Goal: Task Accomplishment & Management: Complete application form

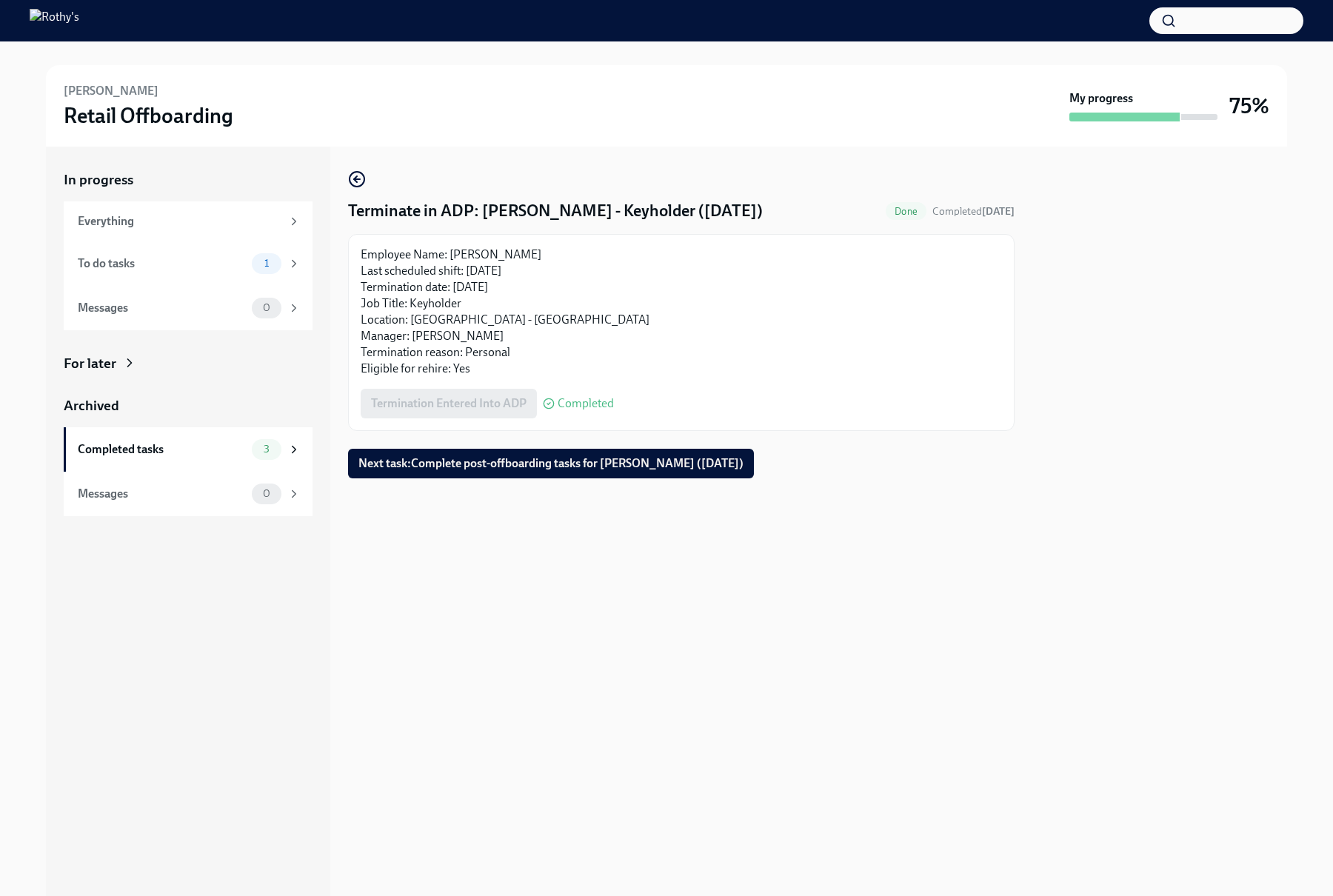
click at [393, 446] on div "Terminate in ADP: Ashley - Keyholder (09/29/2025) Done Completed today Employee…" at bounding box center [682, 324] width 667 height 308
click at [386, 460] on span "Next task : Complete post-offboarding tasks for Ashley Ross (09/29/2025)" at bounding box center [551, 463] width 385 height 15
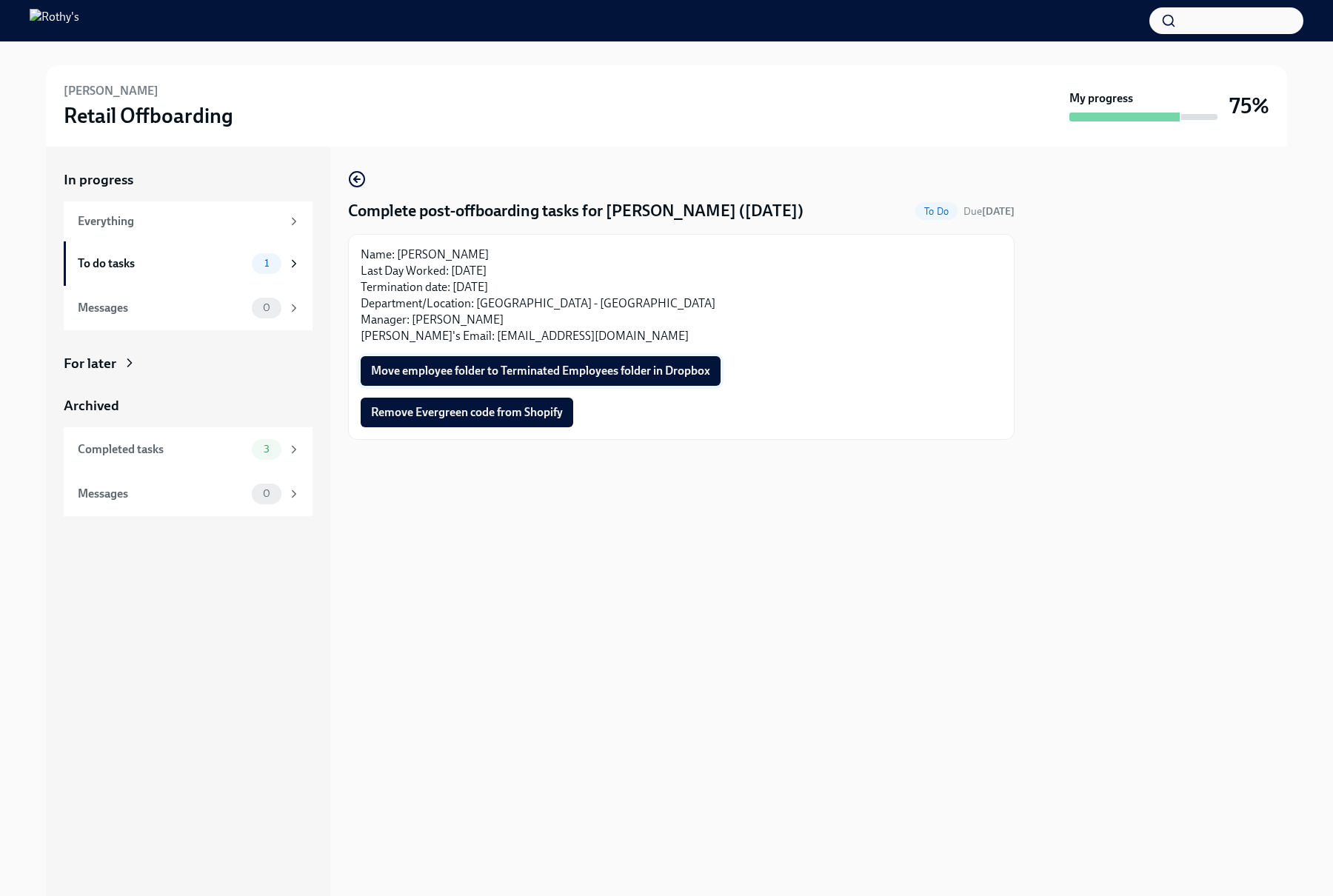
click at [506, 366] on span "Move employee folder to Terminated Employees folder in Dropbox" at bounding box center [541, 370] width 340 height 15
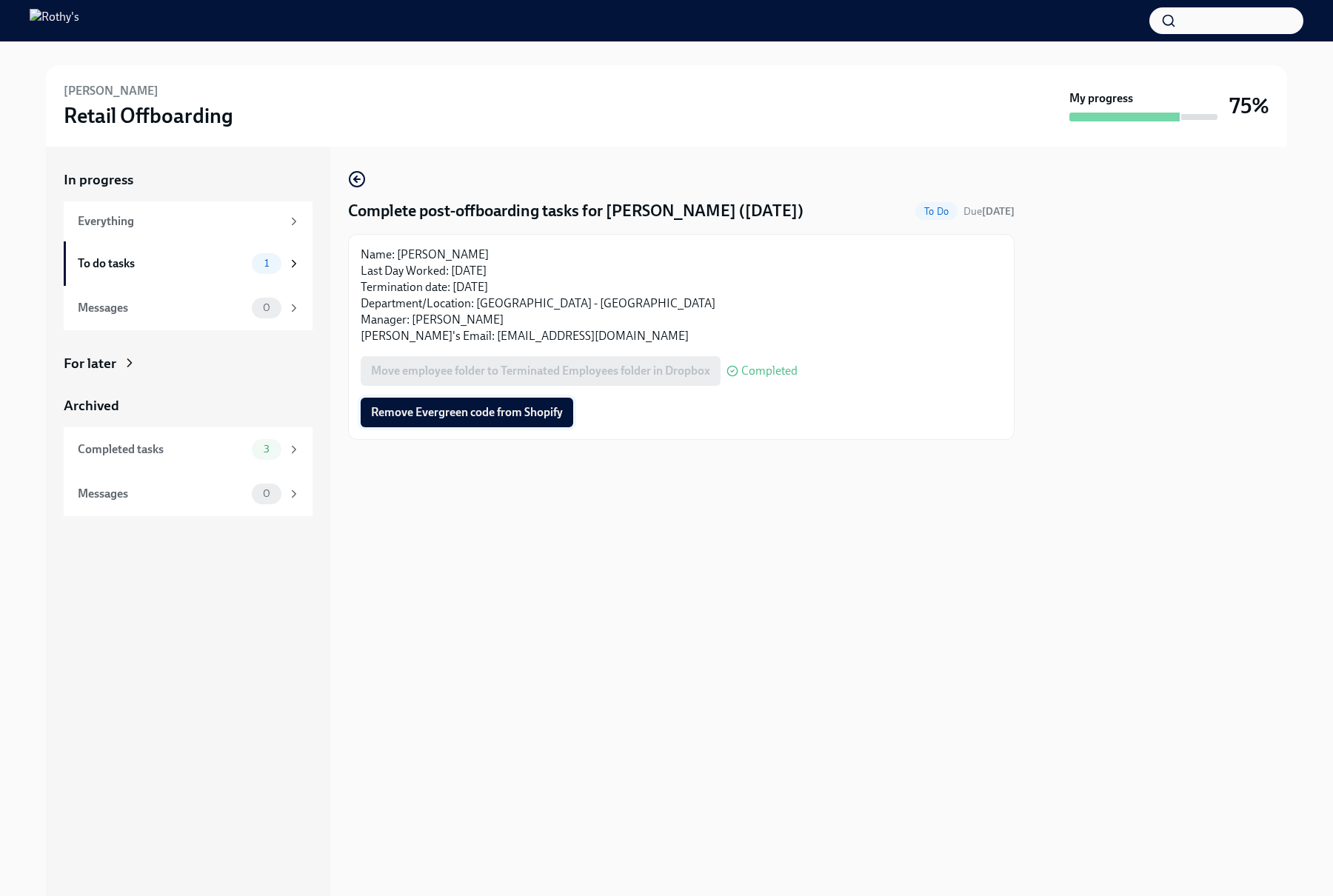
click at [452, 409] on span "Remove Evergreen code from Shopify" at bounding box center [467, 412] width 192 height 15
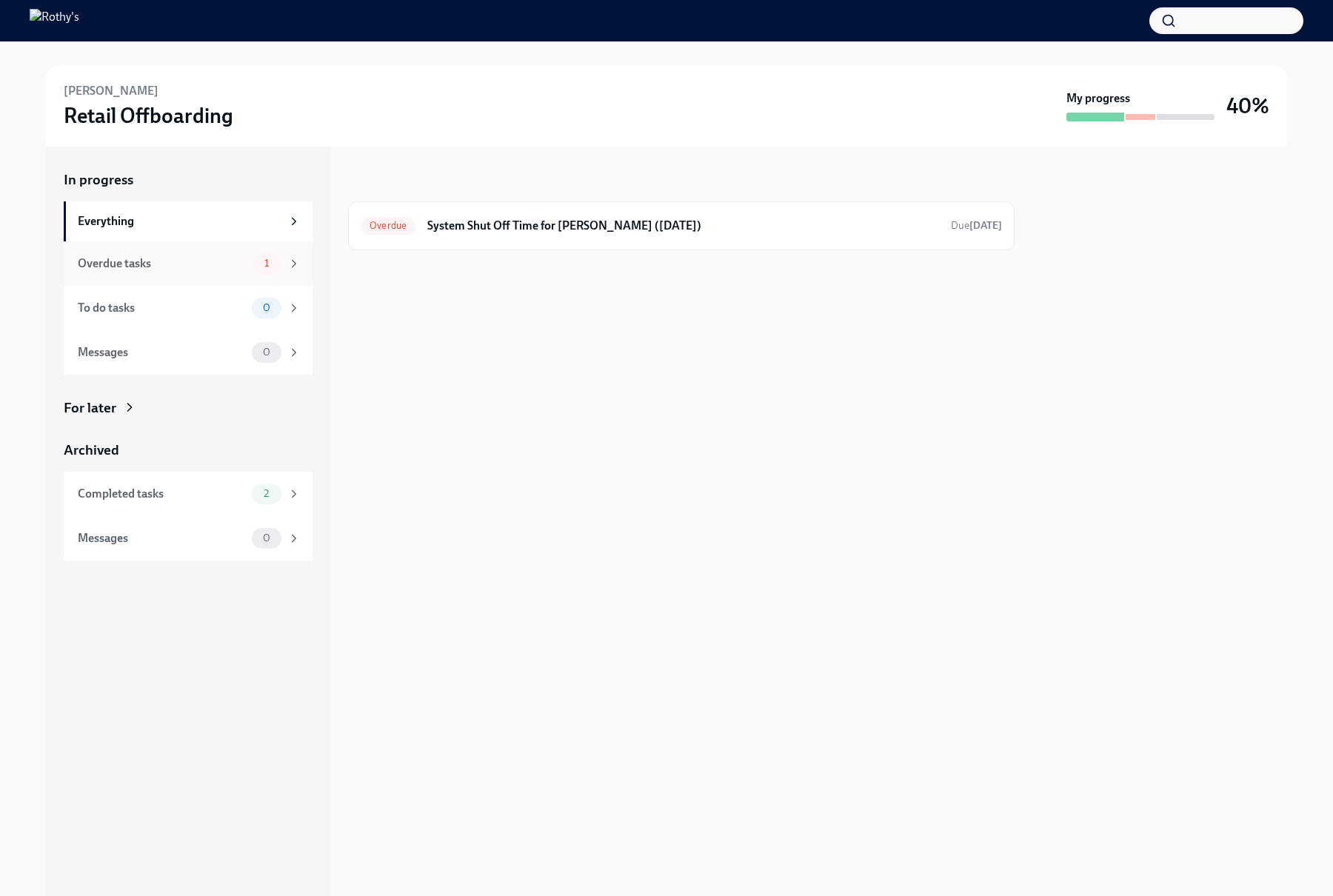
click at [210, 271] on div "Overdue tasks" at bounding box center [162, 263] width 168 height 16
click at [189, 316] on div "To do tasks" at bounding box center [162, 308] width 168 height 16
click at [185, 277] on div "Overdue tasks 1" at bounding box center [188, 264] width 249 height 45
click at [497, 232] on h6 "System Shut Off Time for Mandy Williams (10/04/2025)" at bounding box center [683, 226] width 512 height 16
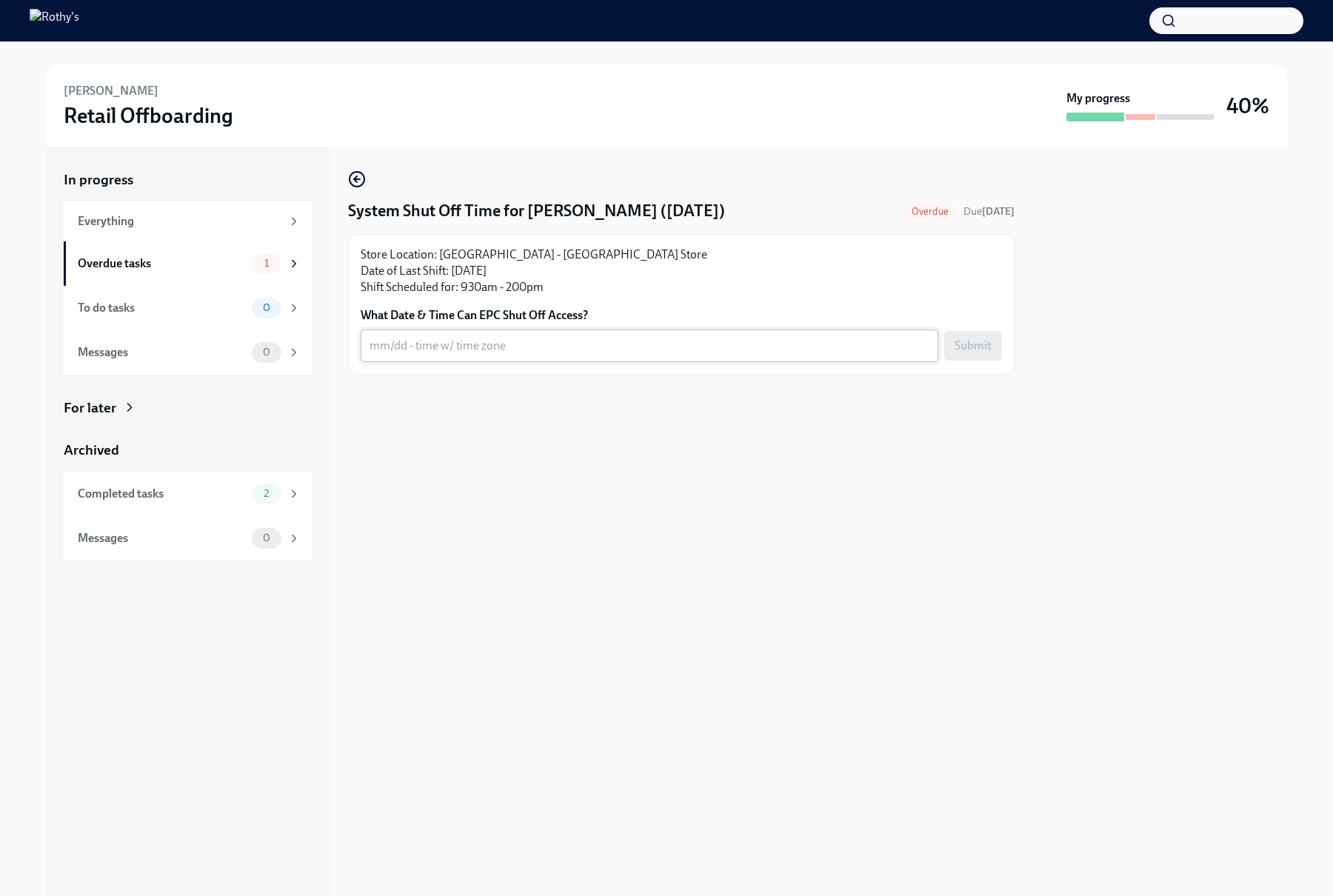
click at [481, 339] on textarea "What Date & Time Can EPC Shut Off Access?" at bounding box center [649, 346] width 560 height 18
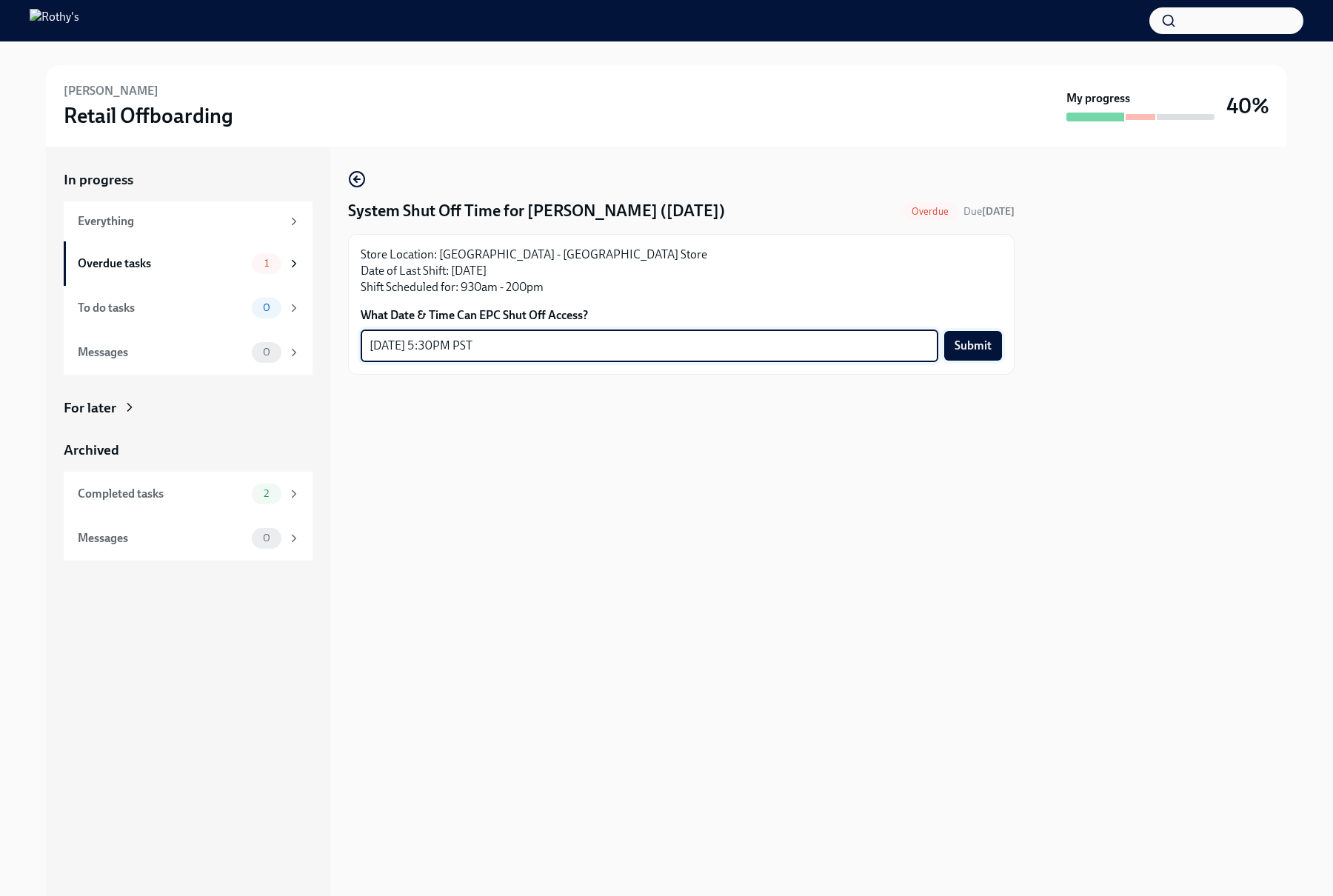
type textarea "10/04/2025 at 5:30PM PST"
click at [979, 352] on span "Submit" at bounding box center [973, 346] width 37 height 15
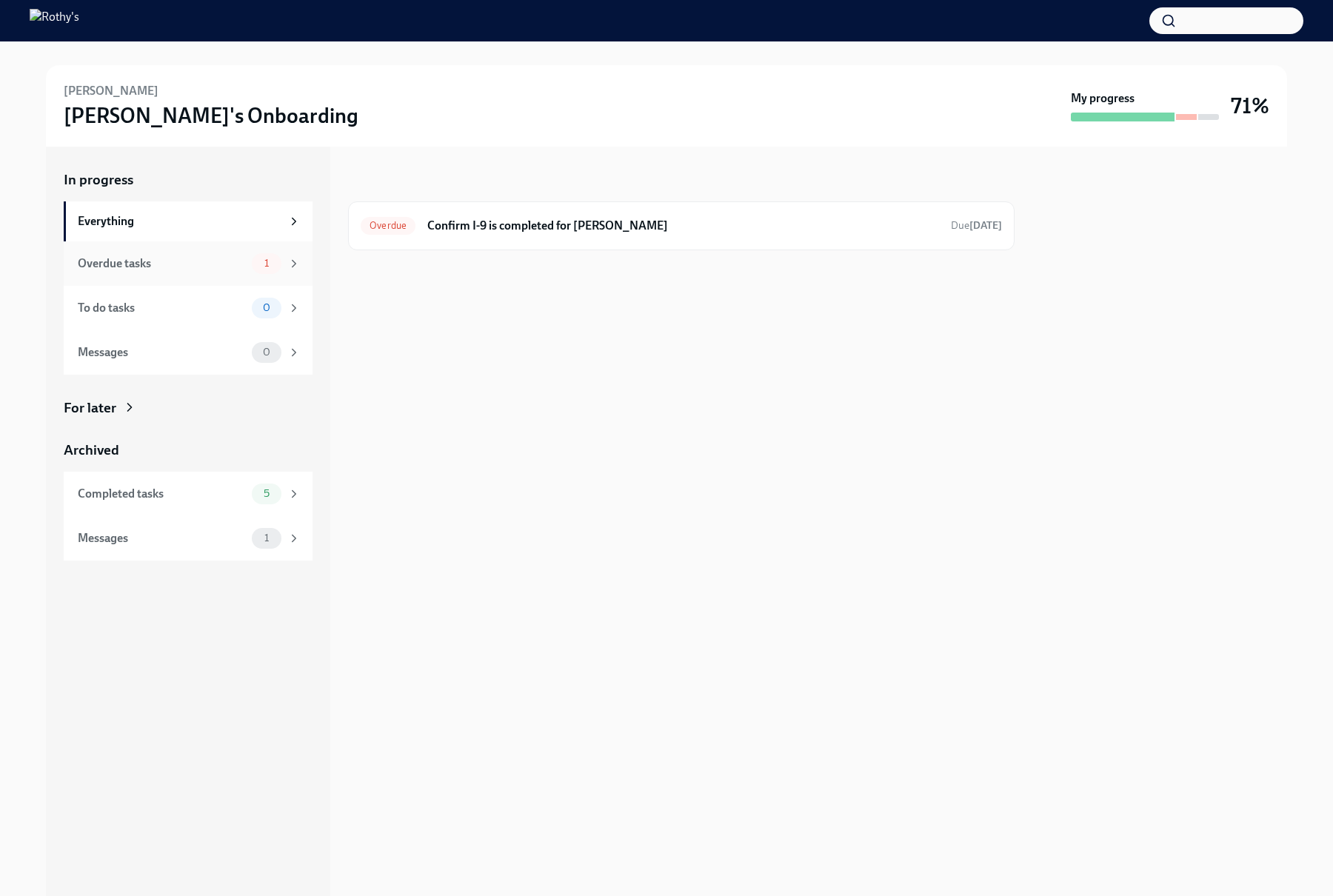
click at [229, 266] on div "Overdue tasks" at bounding box center [162, 263] width 168 height 16
click at [209, 302] on div "To do tasks" at bounding box center [162, 308] width 168 height 16
